Goal: Task Accomplishment & Management: Use online tool/utility

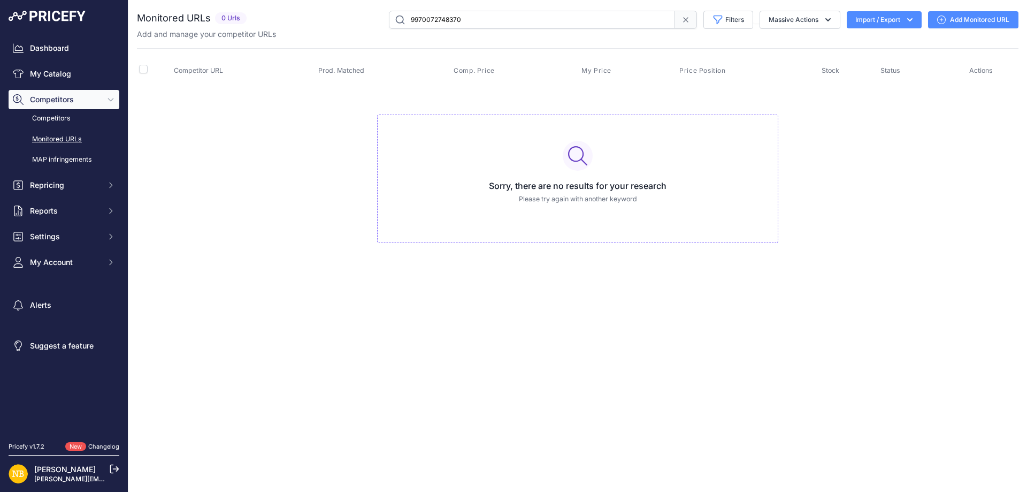
drag, startPoint x: 491, startPoint y: 17, endPoint x: 318, endPoint y: 11, distance: 173.4
click at [318, 11] on div "9970072748370 Filters Saved Filters Set None Competitors Products Out Of Stock …" at bounding box center [635, 20] width 768 height 18
paste input "1022859686741"
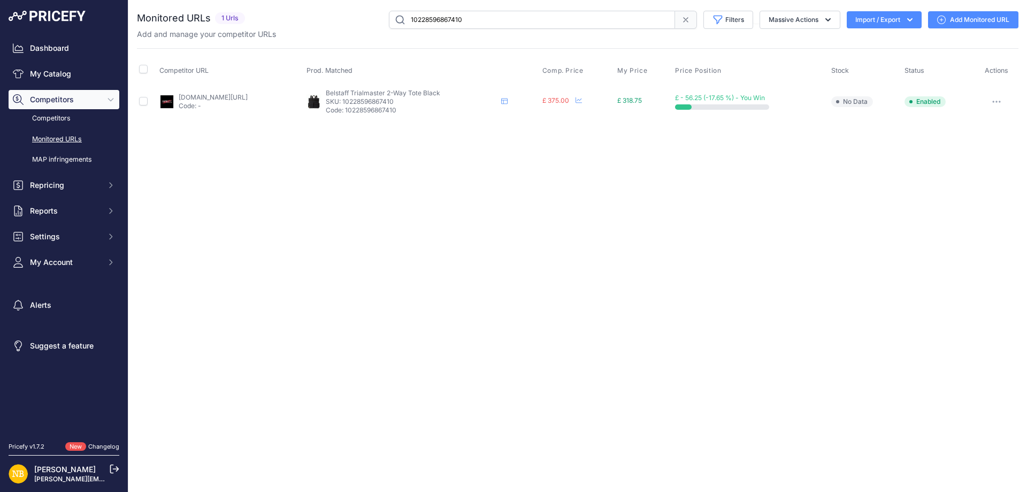
drag, startPoint x: 373, startPoint y: 9, endPoint x: 310, endPoint y: 10, distance: 62.6
click at [318, 6] on div "You are not connected to the internet. Monitored URLs" at bounding box center [578, 64] width 882 height 129
paste input "965714"
drag, startPoint x: 297, startPoint y: 19, endPoint x: 281, endPoint y: 19, distance: 16.1
click at [281, 19] on div "10228596965714 Filters Saved Filters Set None Competitors Products Out Of Stock…" at bounding box center [633, 20] width 769 height 18
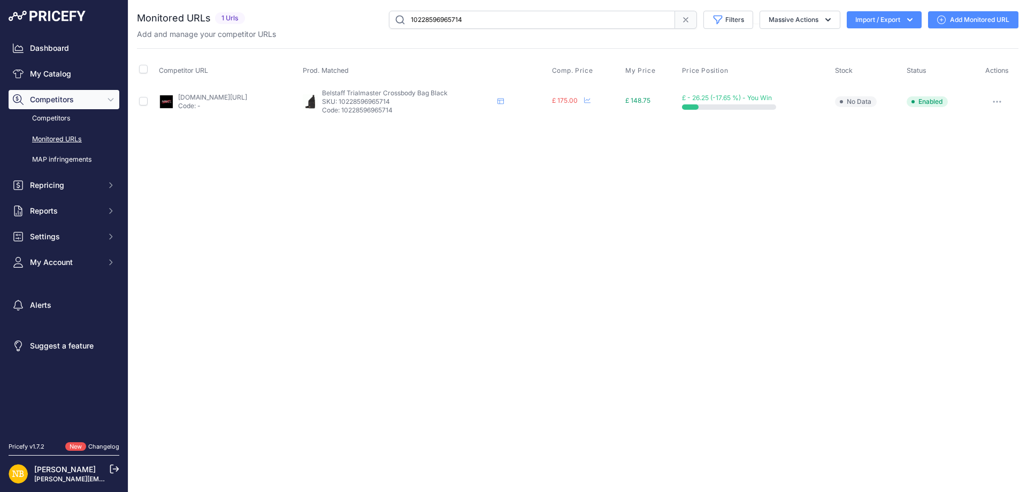
paste input "7031250"
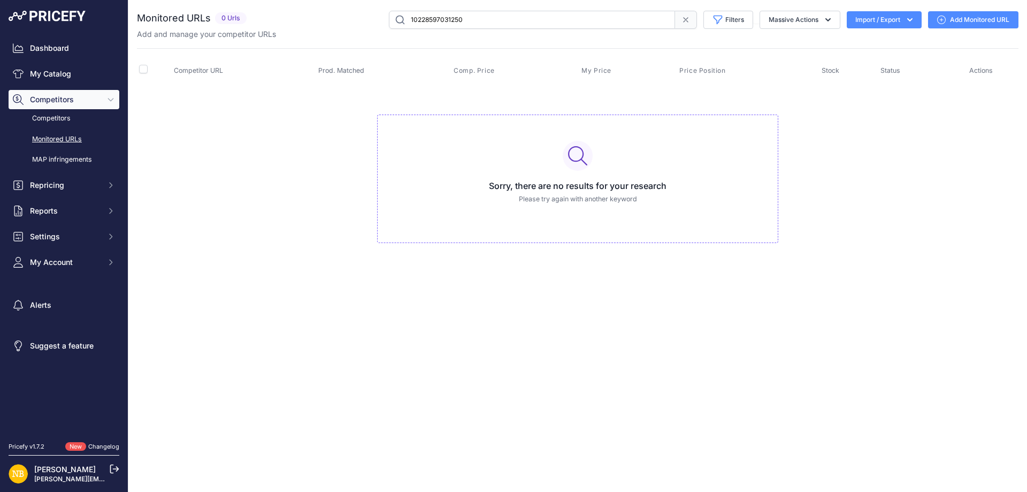
drag, startPoint x: 530, startPoint y: 22, endPoint x: 205, endPoint y: 10, distance: 325.5
click at [205, 10] on div "You are not connected to the internet. Monitored URLs" at bounding box center [578, 137] width 882 height 275
paste input "391698"
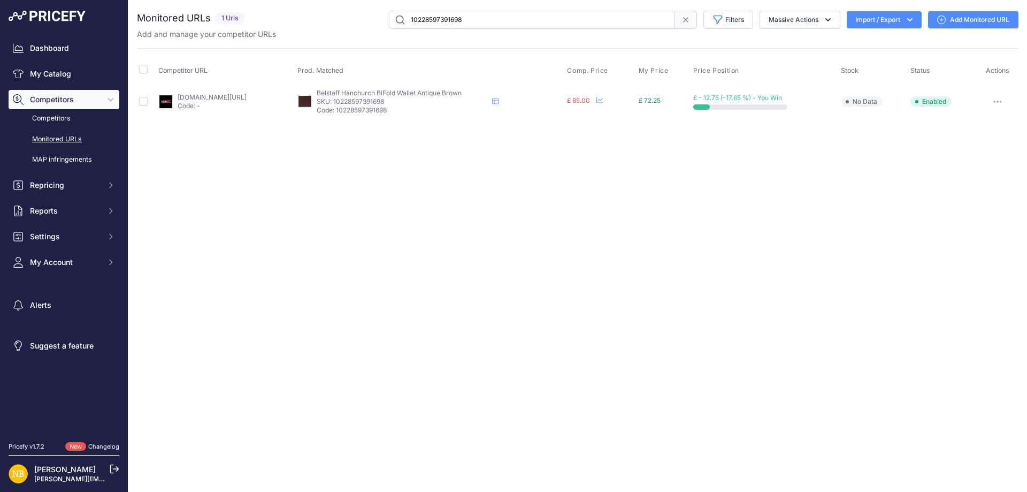
drag, startPoint x: 481, startPoint y: 19, endPoint x: 233, endPoint y: 16, distance: 248.2
click at [233, 16] on div "Monitored URLs 1 Urls" at bounding box center [578, 20] width 882 height 18
paste input "5786066"
type input "10228595786066"
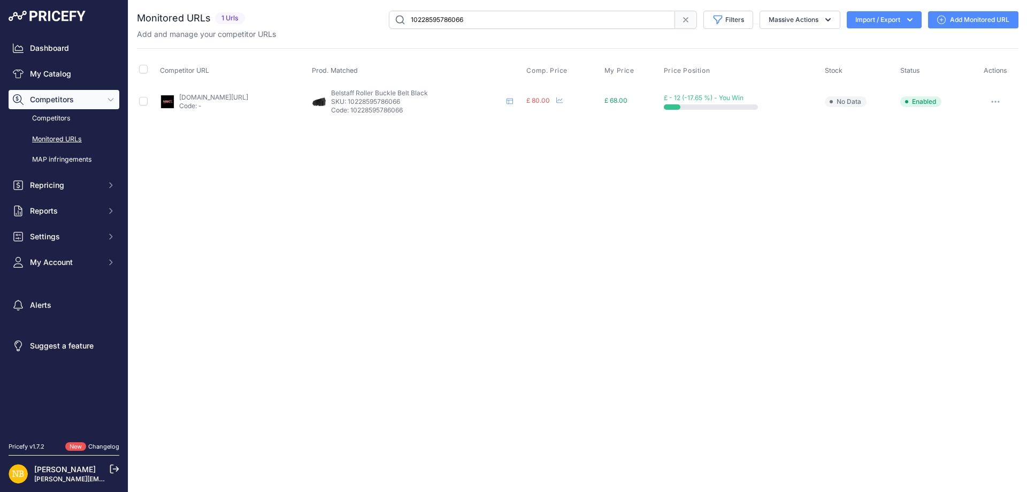
drag, startPoint x: 484, startPoint y: 22, endPoint x: 223, endPoint y: 19, distance: 261.1
click at [223, 19] on div "Monitored URLs 1 Urls" at bounding box center [578, 20] width 882 height 18
click at [462, 21] on input "10228595786066" at bounding box center [532, 20] width 286 height 18
paste input "10228596343122"
type input "10228596343122"
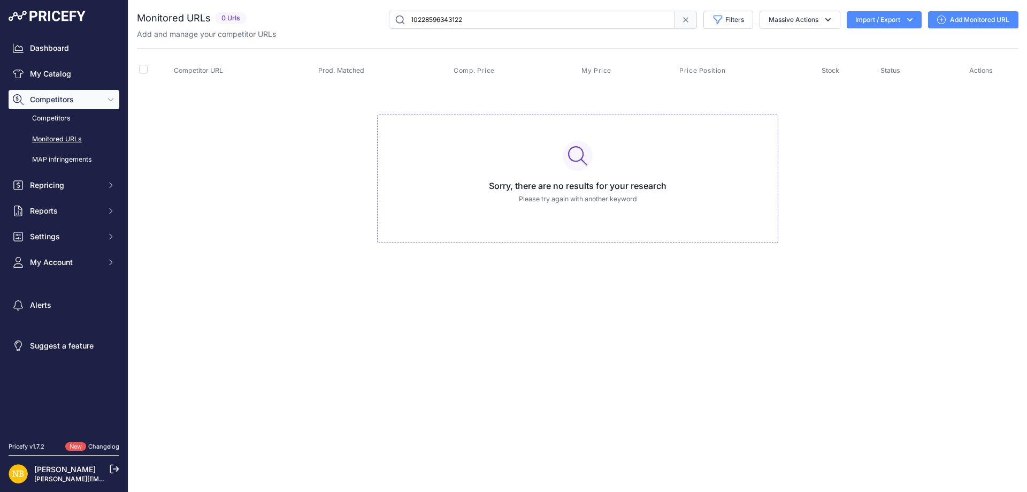
click at [436, 17] on input "10228596343122" at bounding box center [532, 20] width 286 height 18
paste input "[URL][DOMAIN_NAME]"
type input "[URL][DOMAIN_NAME]"
click at [495, 24] on input "[URL][DOMAIN_NAME]" at bounding box center [532, 20] width 286 height 18
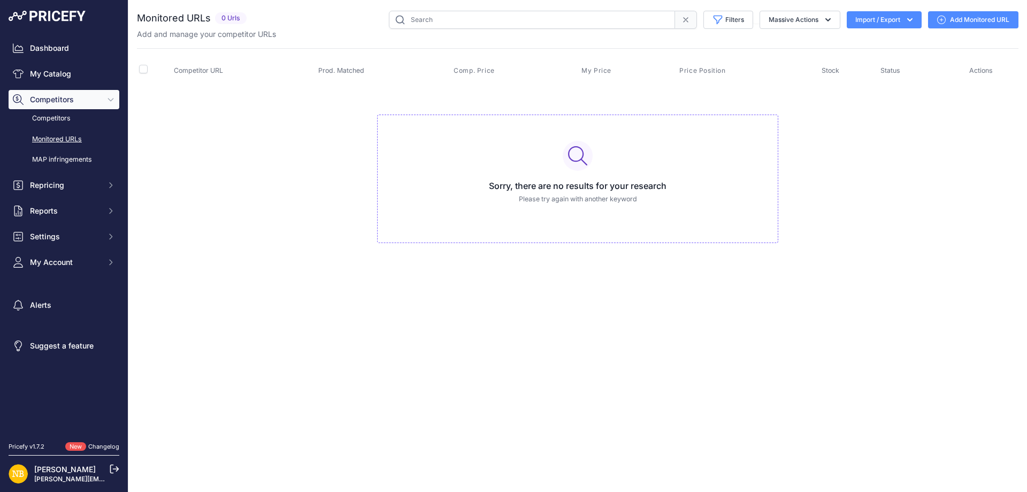
paste input "10228596801874"
drag, startPoint x: 451, startPoint y: 18, endPoint x: 128, endPoint y: 18, distance: 323.6
click at [128, 18] on div "Dashboard My Catalog Competitors Competitors Monitored URLs MAP infringements R…" at bounding box center [513, 246] width 1027 height 492
paste input "5753298"
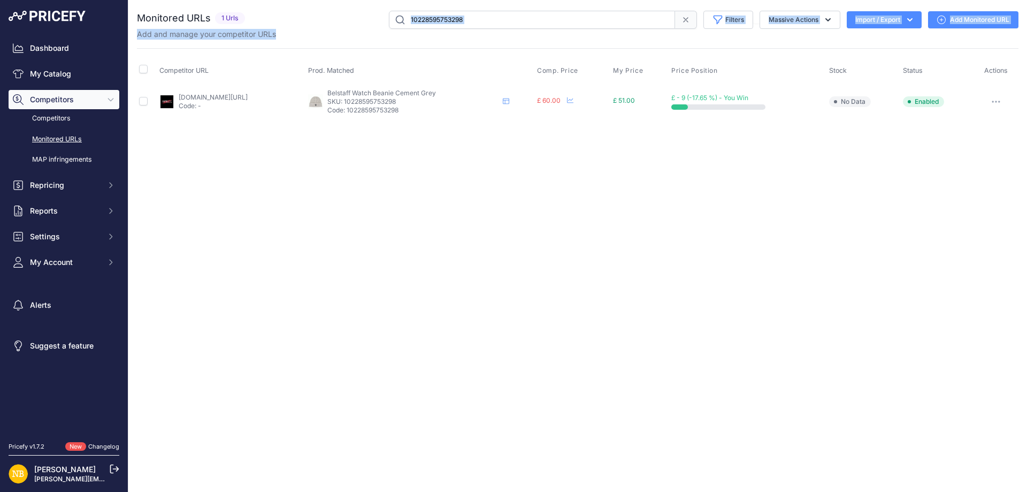
drag, startPoint x: 351, startPoint y: 16, endPoint x: 331, endPoint y: 17, distance: 19.8
click at [331, 17] on div "Monitored URLs 1 Urls" at bounding box center [578, 25] width 882 height 29
click at [540, 16] on input "10228595753298" at bounding box center [532, 20] width 286 height 18
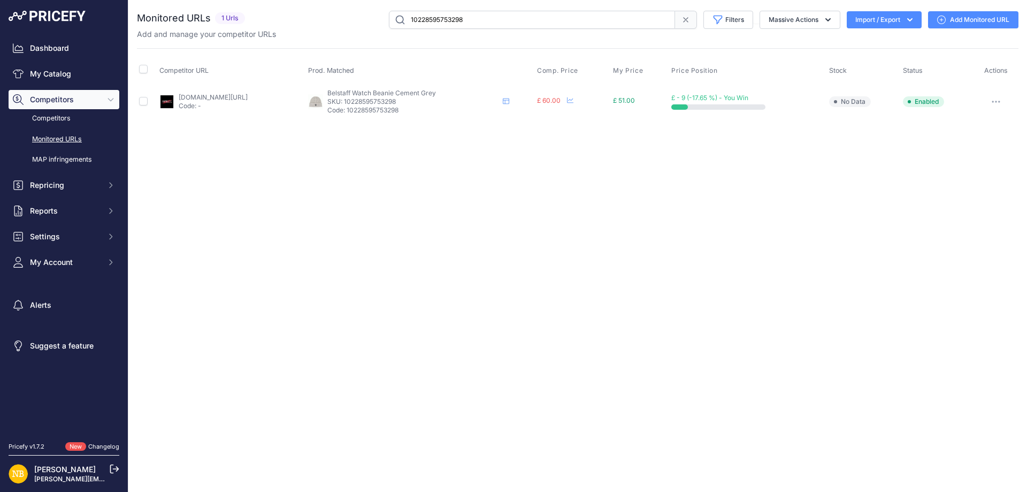
drag, startPoint x: 337, startPoint y: 17, endPoint x: 190, endPoint y: 17, distance: 147.1
click at [190, 17] on div "Monitored URLs 1 Urls" at bounding box center [578, 20] width 882 height 18
paste input "6277586"
type input "10228596277586"
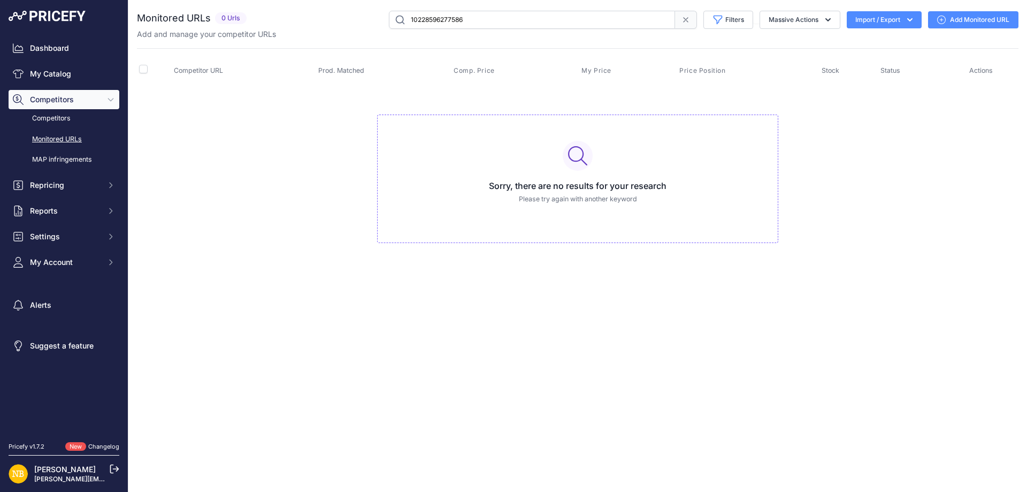
click at [469, 15] on input "10228596277586" at bounding box center [532, 20] width 286 height 18
paste input "9590886531410"
drag, startPoint x: 503, startPoint y: 14, endPoint x: 165, endPoint y: 4, distance: 337.7
click at [165, 4] on div "You are not connected to the internet. Monitored URLs" at bounding box center [578, 137] width 882 height 275
paste input "[URL][DOMAIN_NAME]"
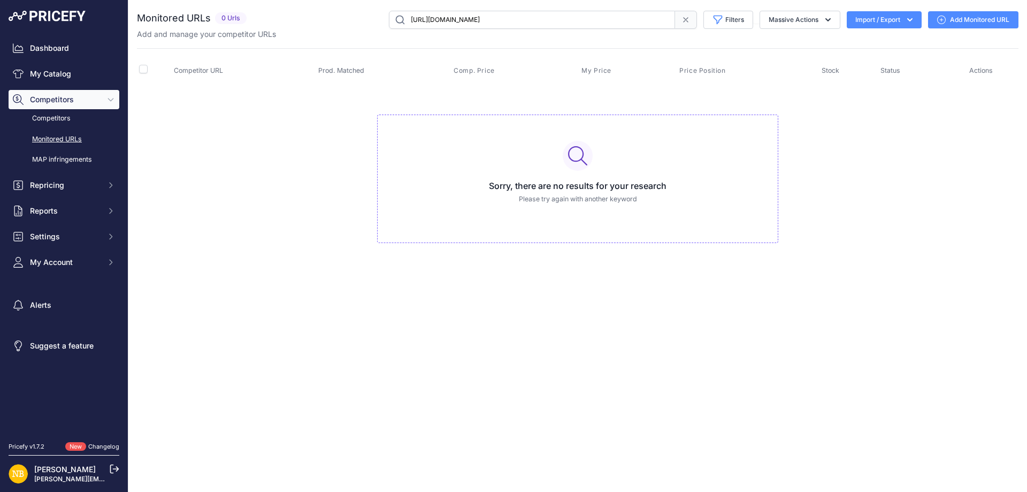
type input "[URL][DOMAIN_NAME]"
click at [466, 24] on input "[URL][DOMAIN_NAME]" at bounding box center [532, 20] width 286 height 18
paste input "9590893150546"
type input "9590893150546"
